Goal: Contribute content

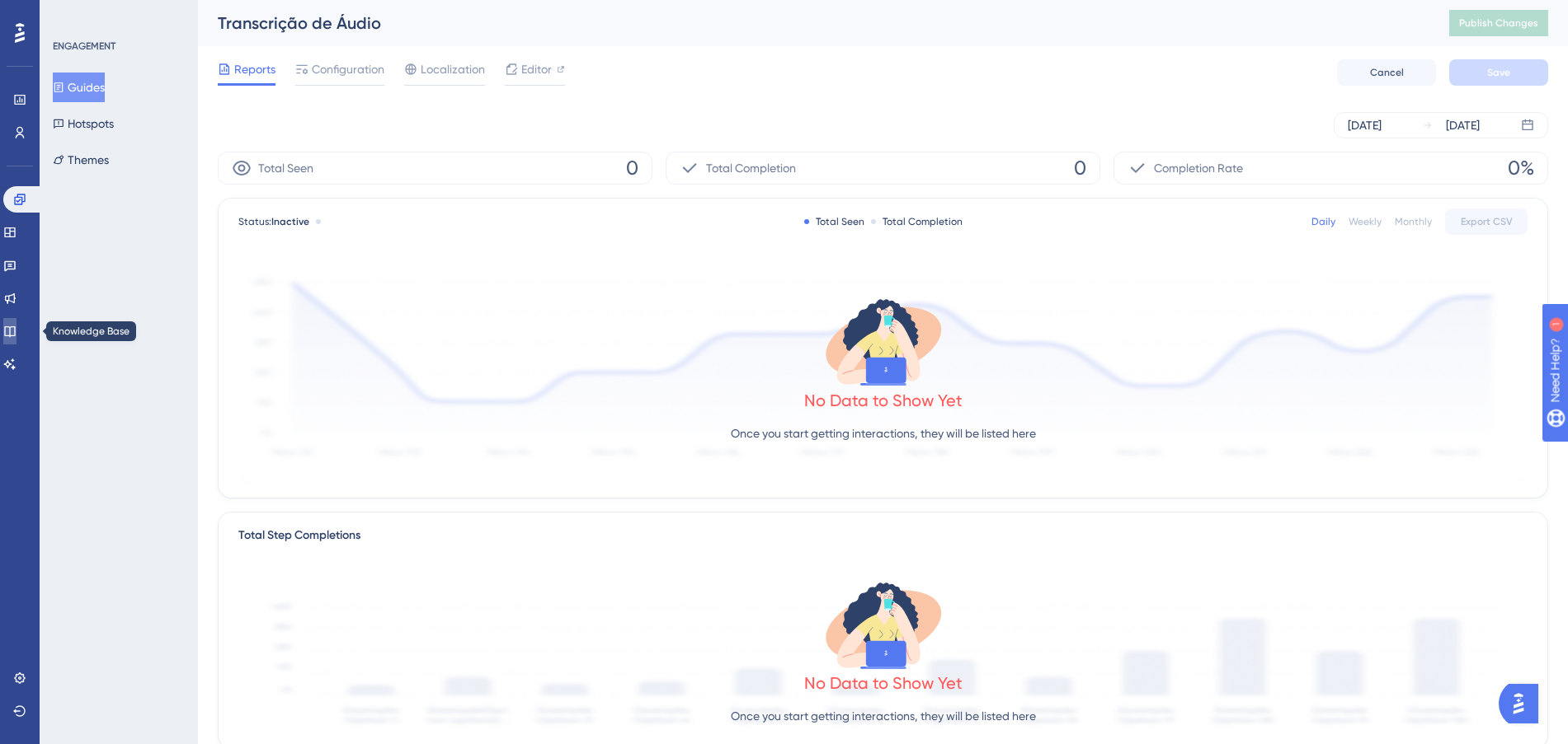
click at [16, 338] on link at bounding box center [9, 332] width 13 height 26
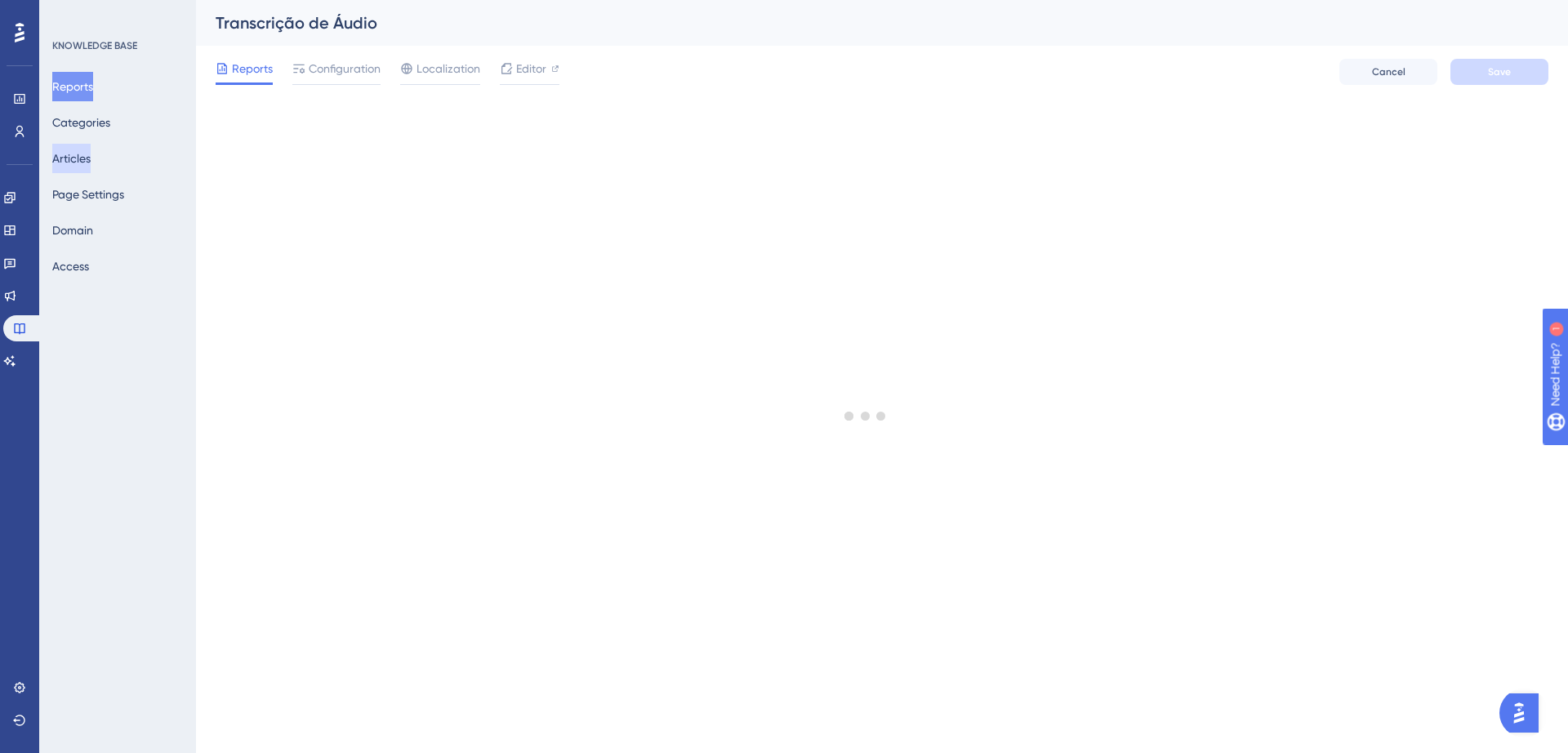
click at [91, 162] on button "Articles" at bounding box center [71, 157] width 38 height 29
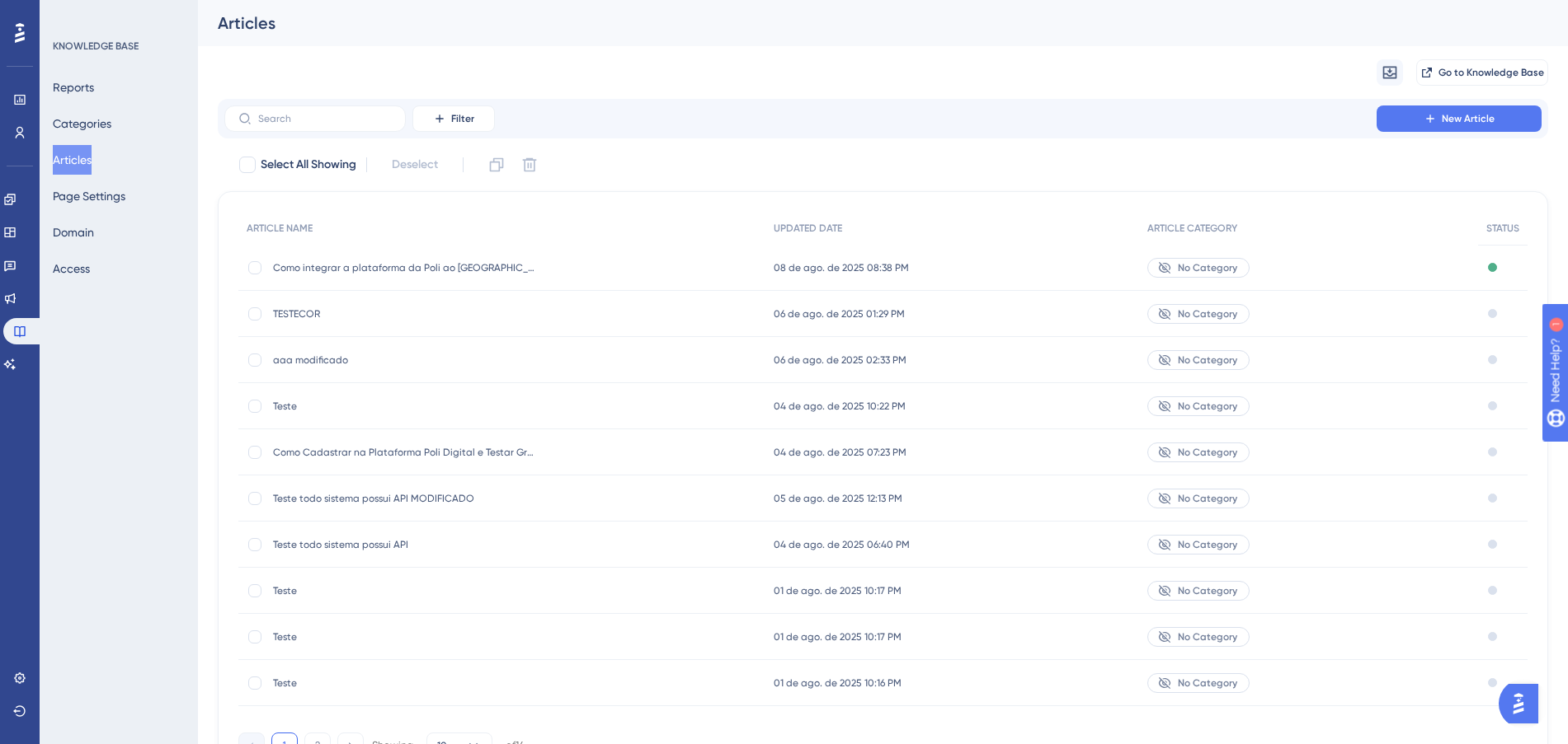
click at [358, 323] on div "TESTECOR TESTECOR" at bounding box center [405, 314] width 264 height 46
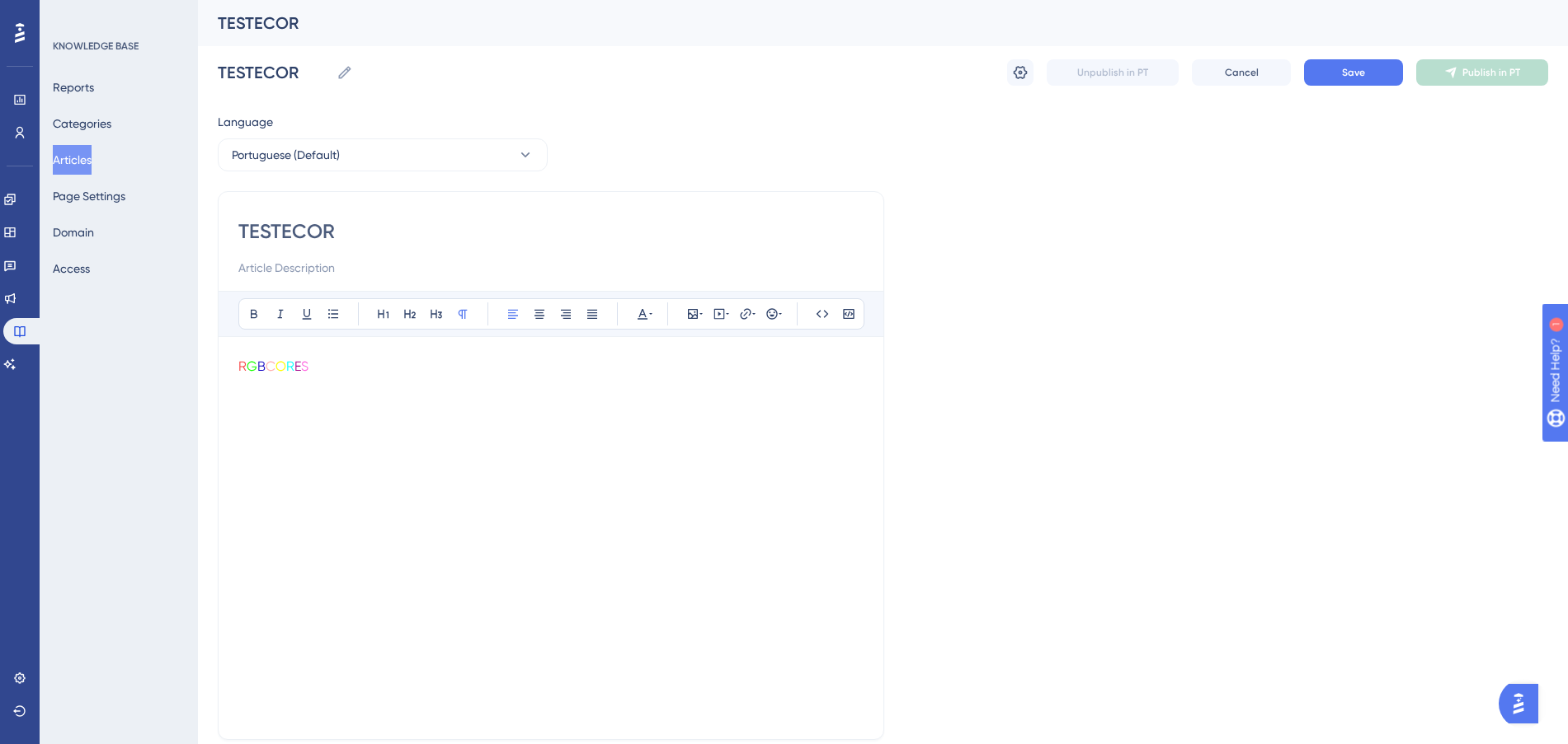
click at [345, 374] on p "R G B C O R E S" at bounding box center [550, 367] width 625 height 20
drag, startPoint x: 340, startPoint y: 343, endPoint x: 314, endPoint y: 354, distance: 28.2
click at [314, 354] on div "Bold Italic Underline Bullet Point Heading 1 Heading 2 Heading 3 Normal Align L…" at bounding box center [550, 505] width 625 height 428
click at [643, 309] on icon at bounding box center [642, 314] width 13 height 13
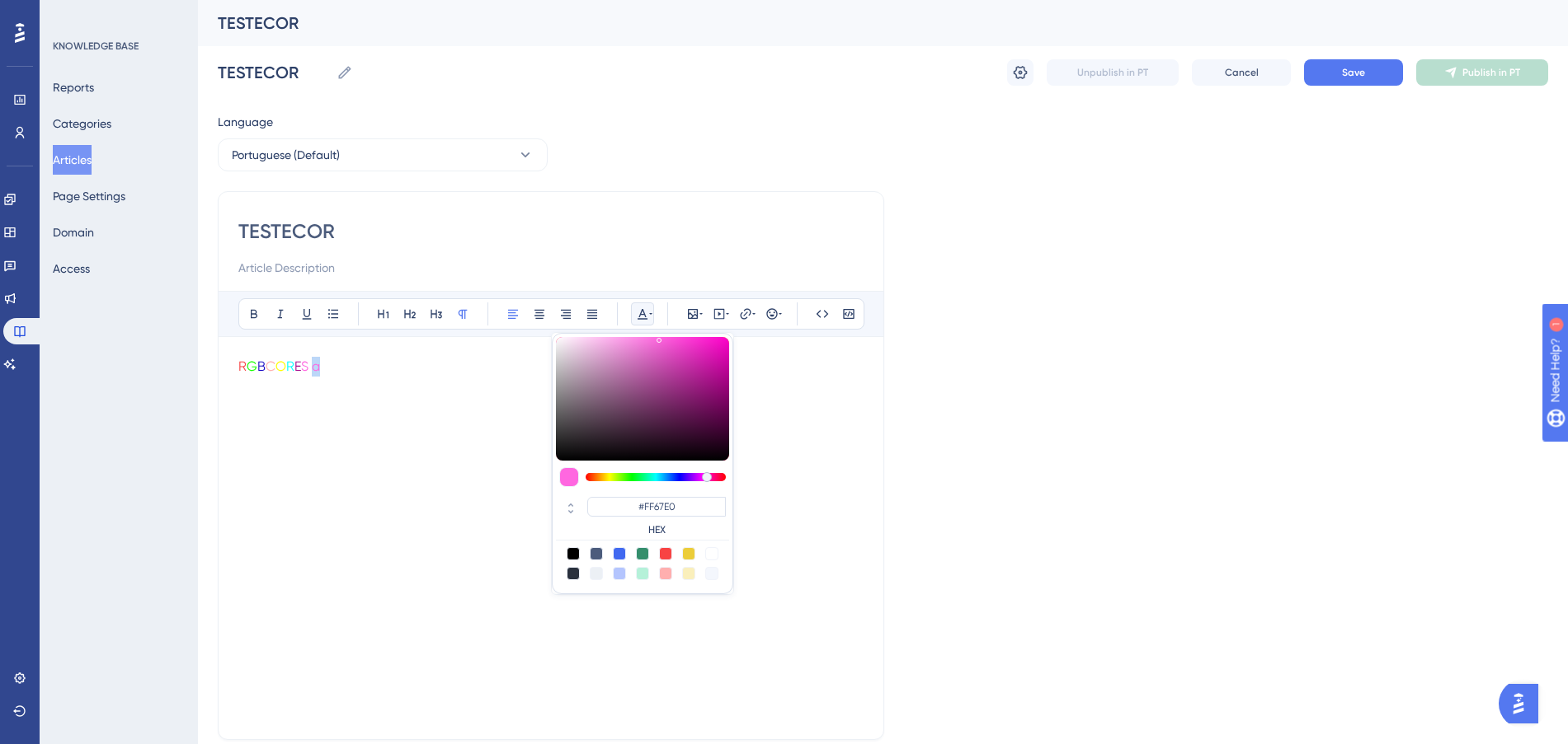
click at [566, 554] on div at bounding box center [573, 554] width 13 height 13
type input "#000000"
click at [573, 553] on div at bounding box center [573, 554] width 13 height 13
click at [451, 403] on div "R G B C O R E S a" at bounding box center [550, 539] width 625 height 363
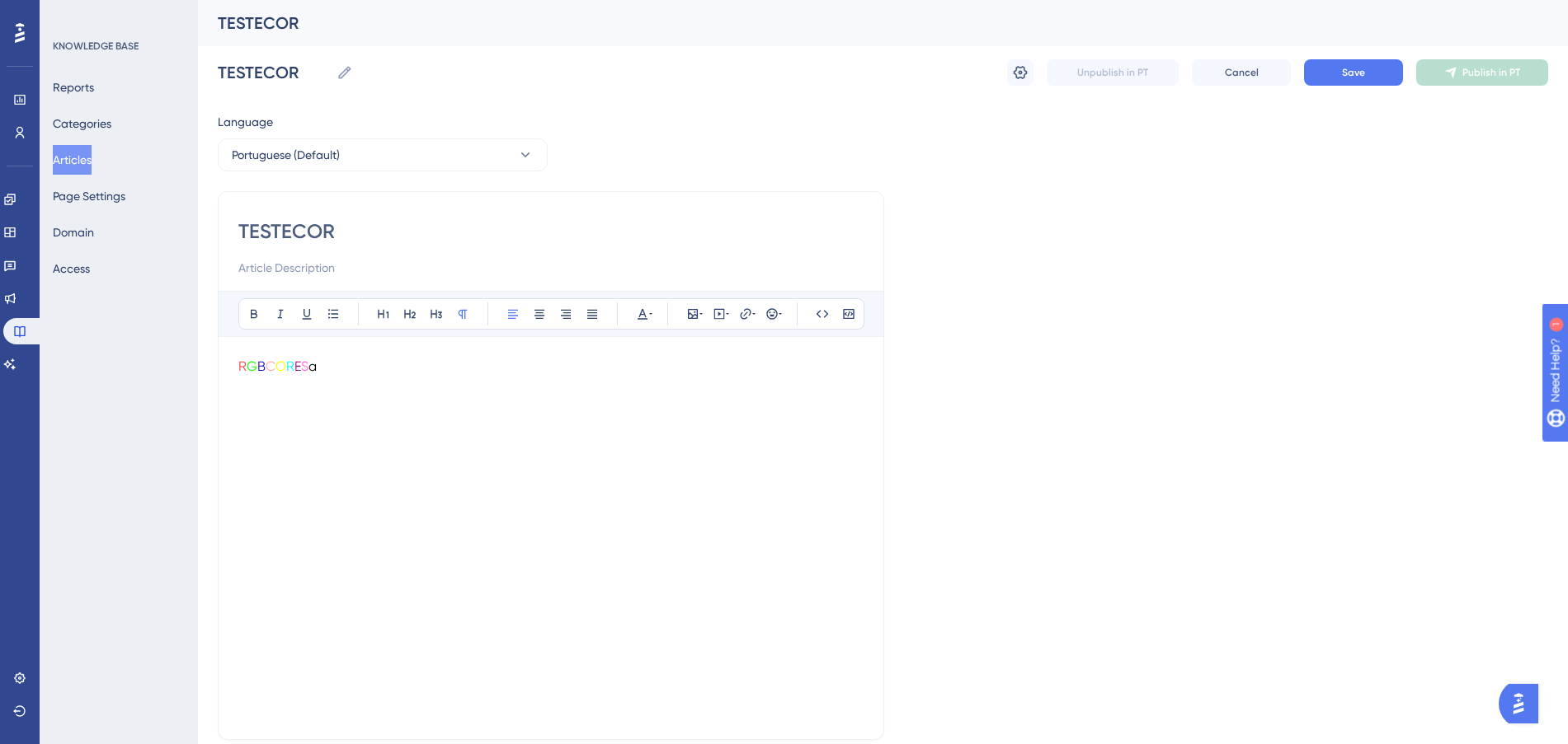
click at [485, 388] on div "R G B C O R E S a" at bounding box center [550, 539] width 625 height 363
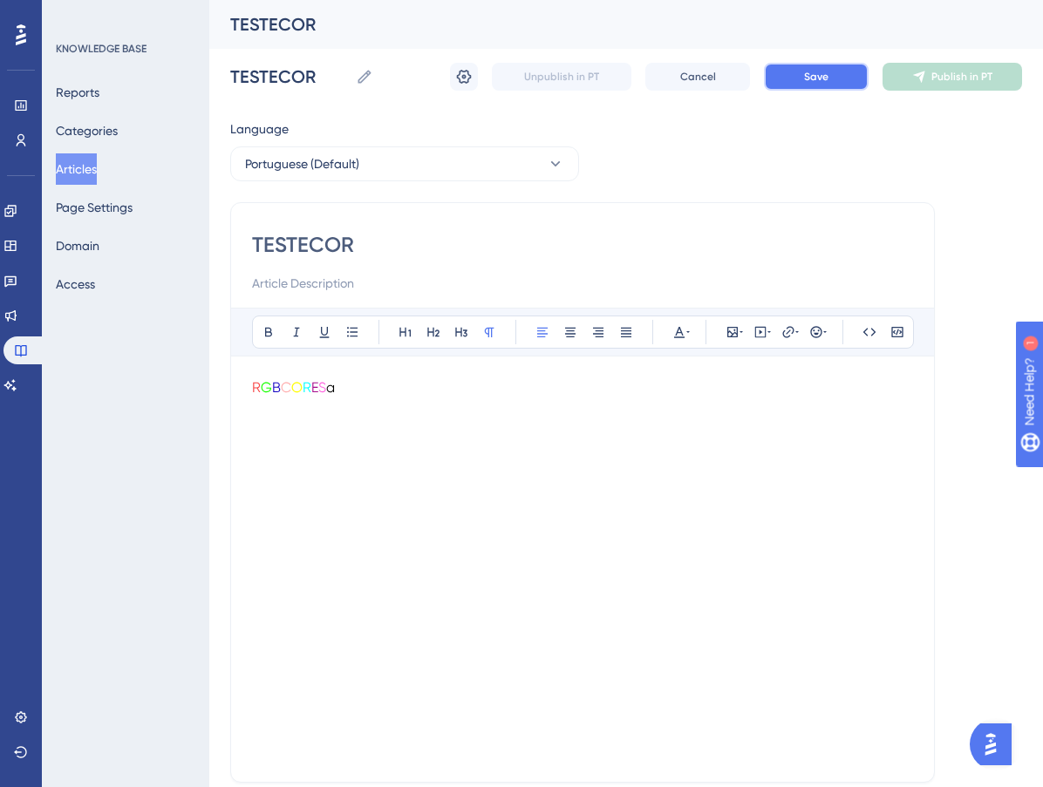
click at [805, 83] on span "Save" at bounding box center [816, 77] width 24 height 14
click at [84, 160] on button "Articles" at bounding box center [76, 168] width 41 height 31
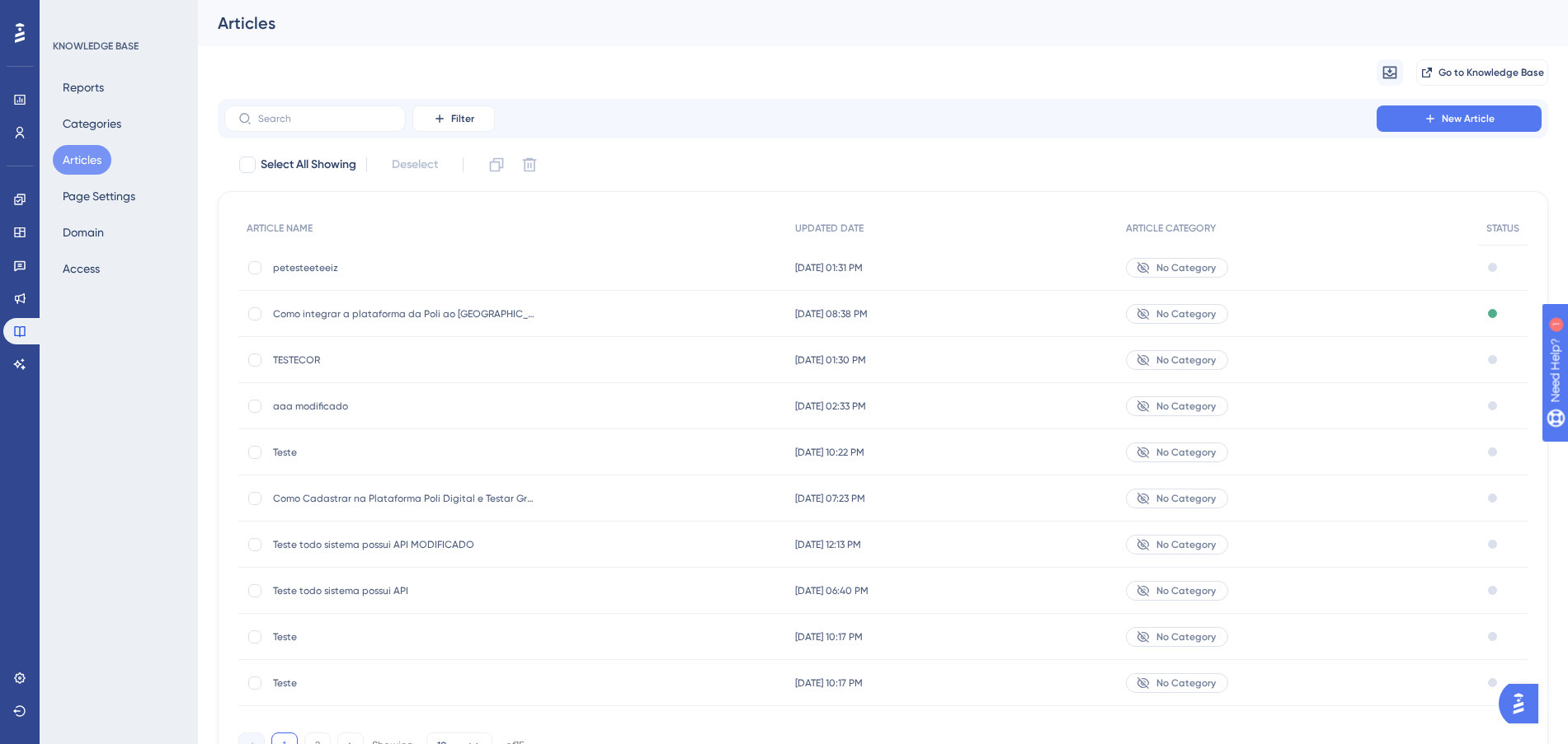
click at [447, 264] on span "petesteeteeiz" at bounding box center [405, 268] width 264 height 13
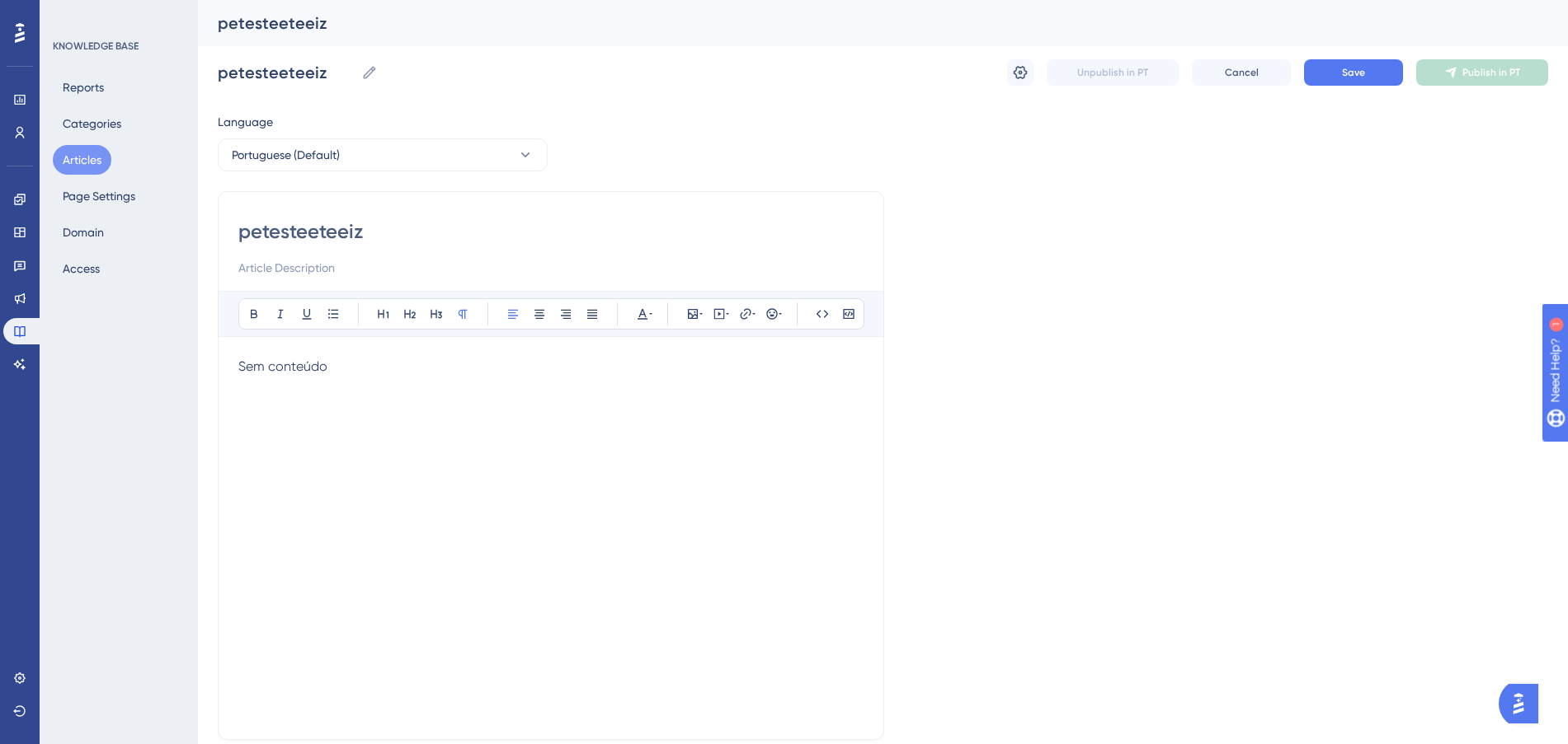
click at [82, 158] on button "Articles" at bounding box center [82, 159] width 59 height 29
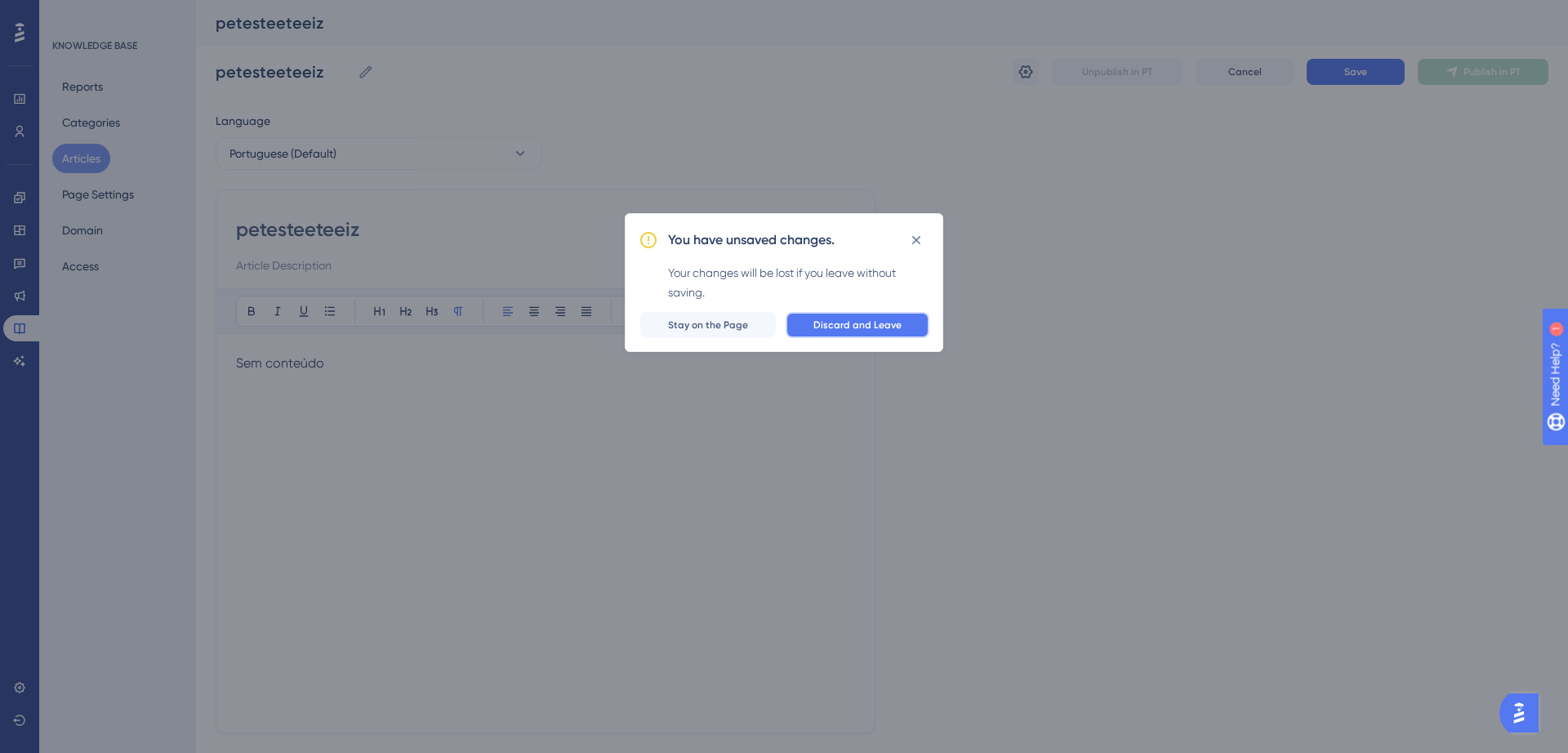
click at [870, 323] on span "Discard and Leave" at bounding box center [857, 325] width 88 height 13
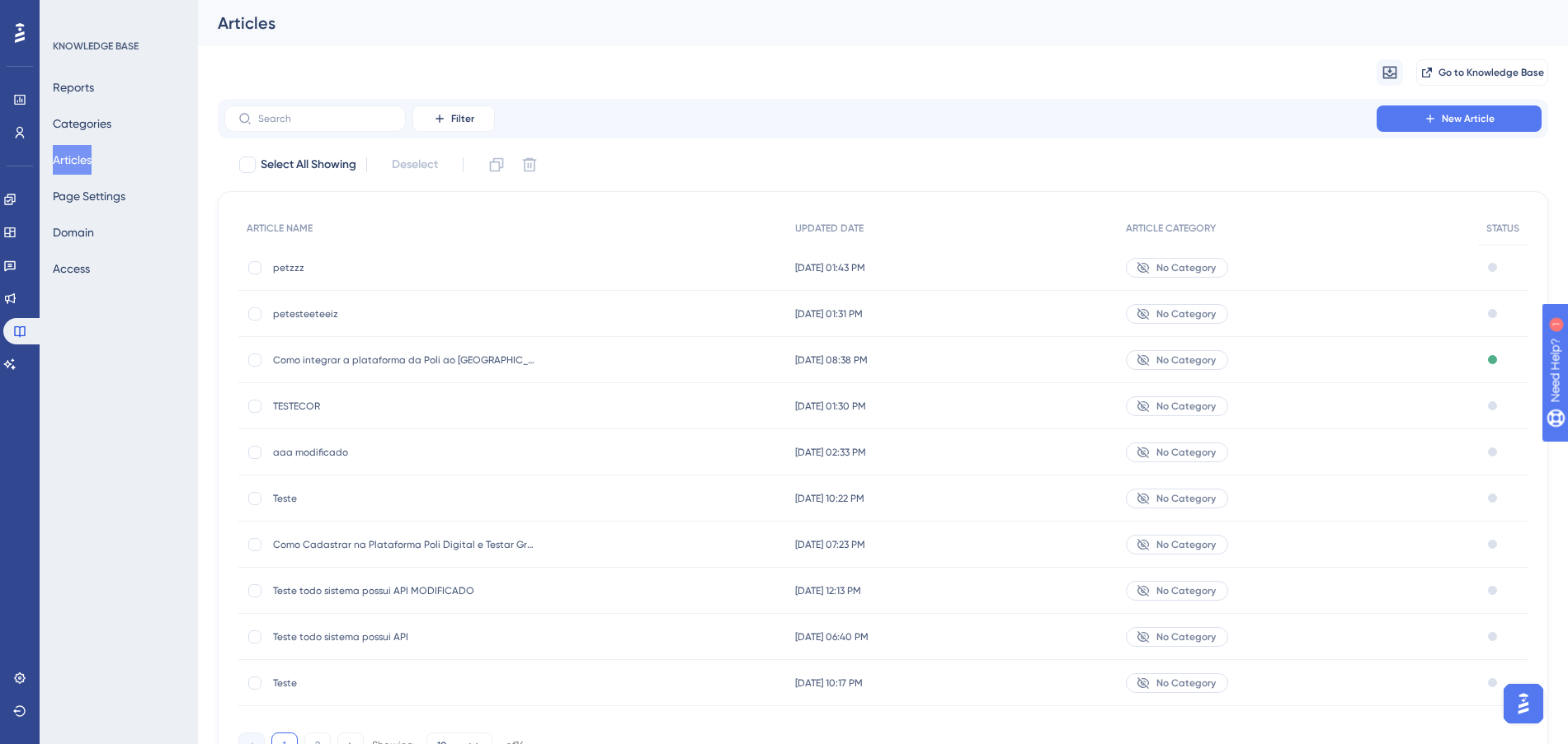
click at [471, 278] on div "petzzz petzzz" at bounding box center [405, 268] width 264 height 46
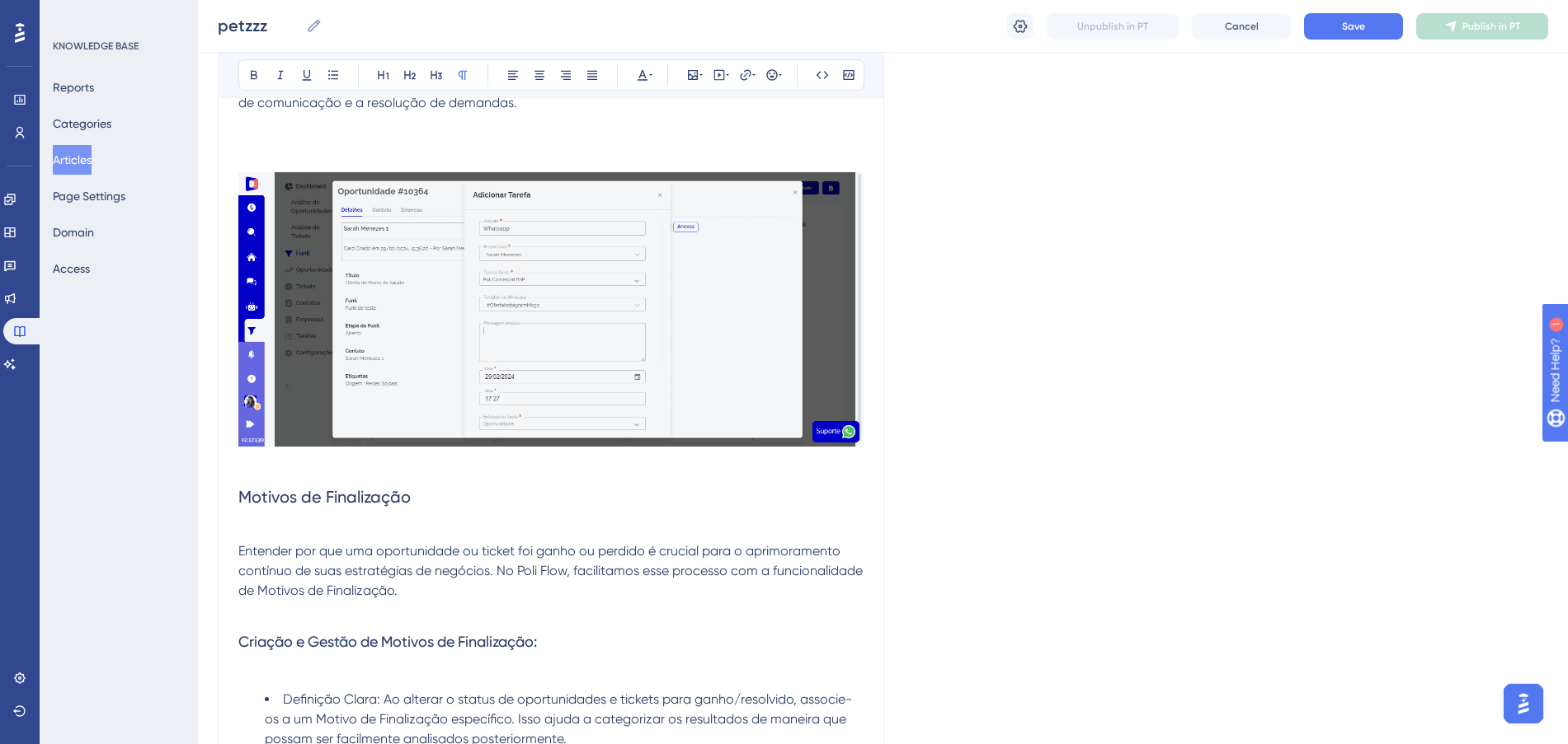
scroll to position [14734, 0]
